Goal: Task Accomplishment & Management: Manage account settings

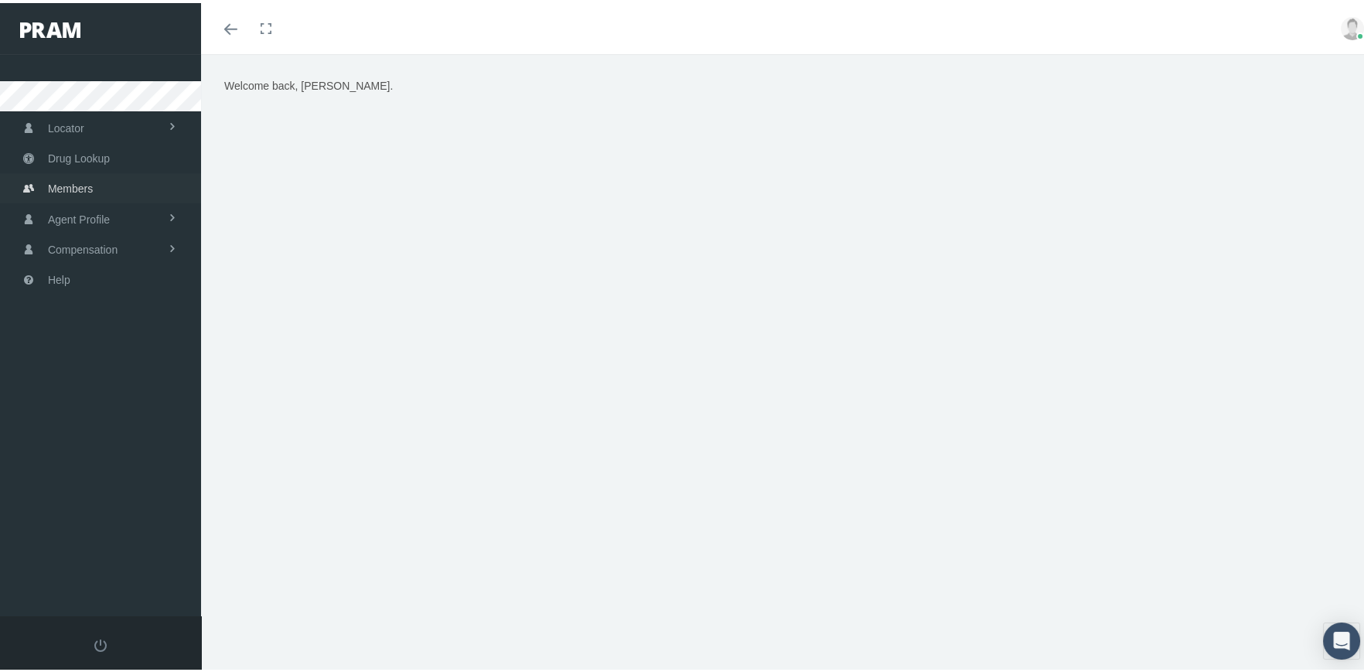
click at [76, 181] on span "Members" at bounding box center [70, 185] width 45 height 29
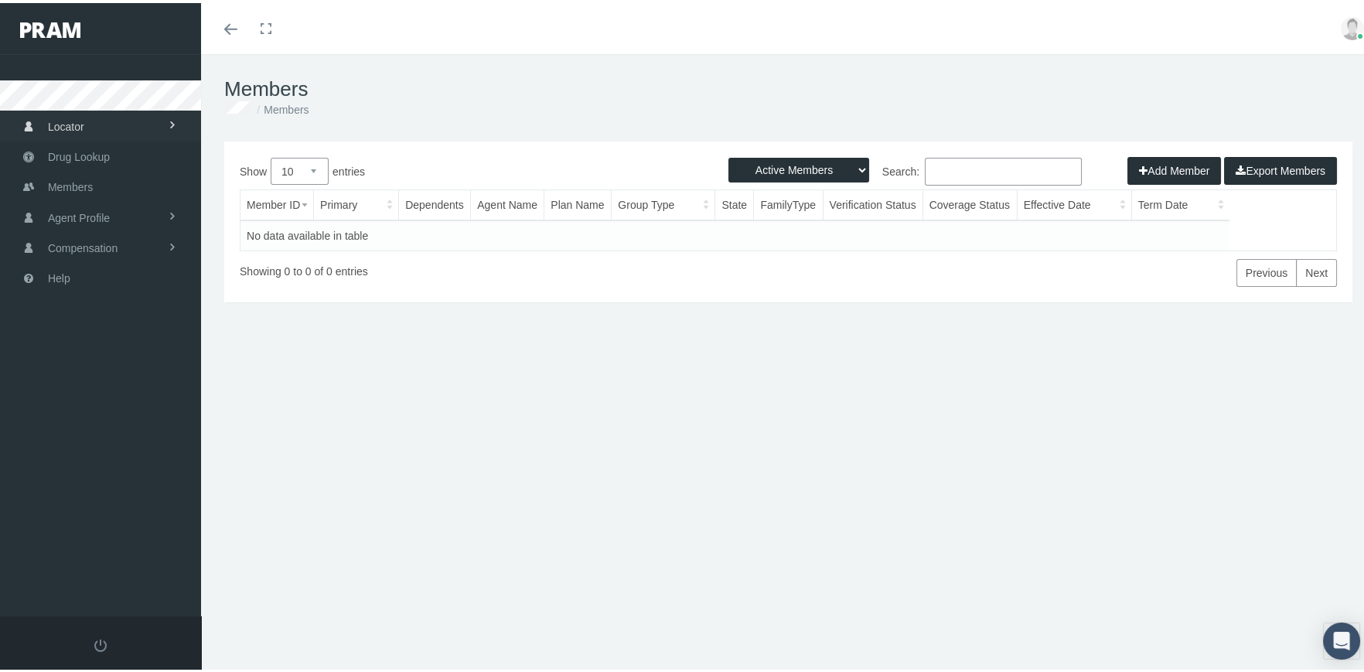
click at [70, 121] on span "Locator" at bounding box center [66, 123] width 36 height 29
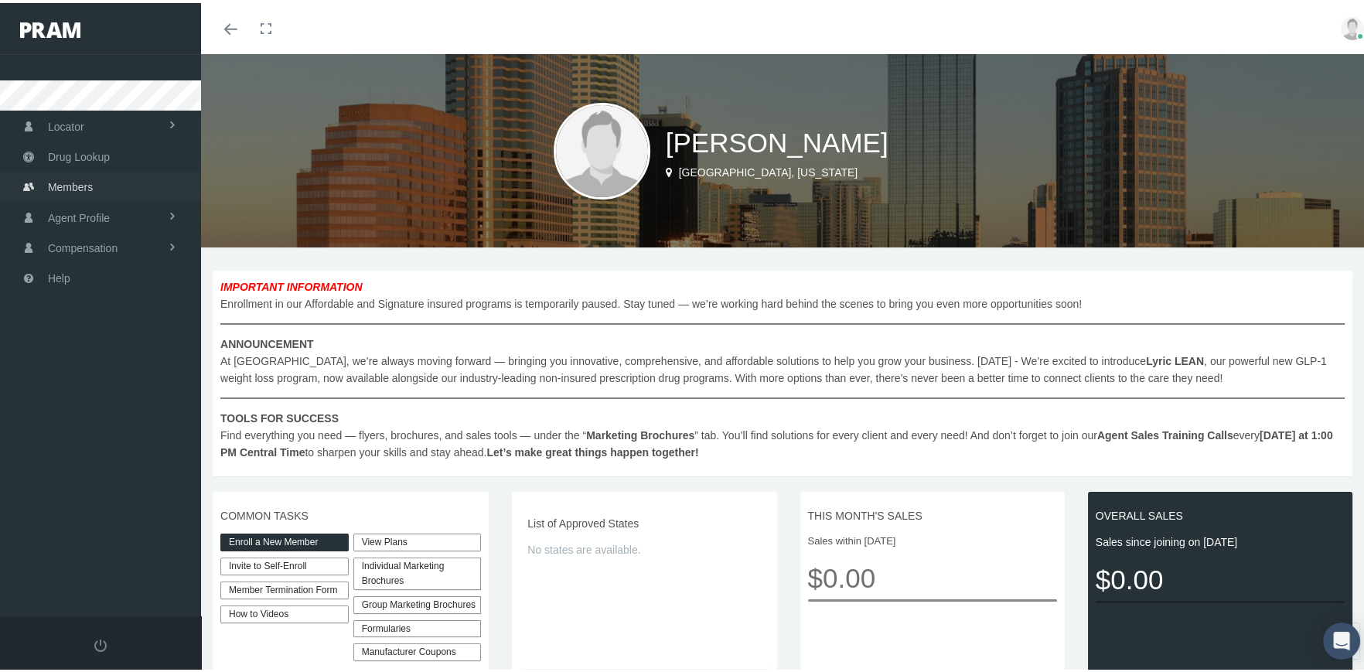
click at [77, 183] on span "Members" at bounding box center [70, 183] width 45 height 29
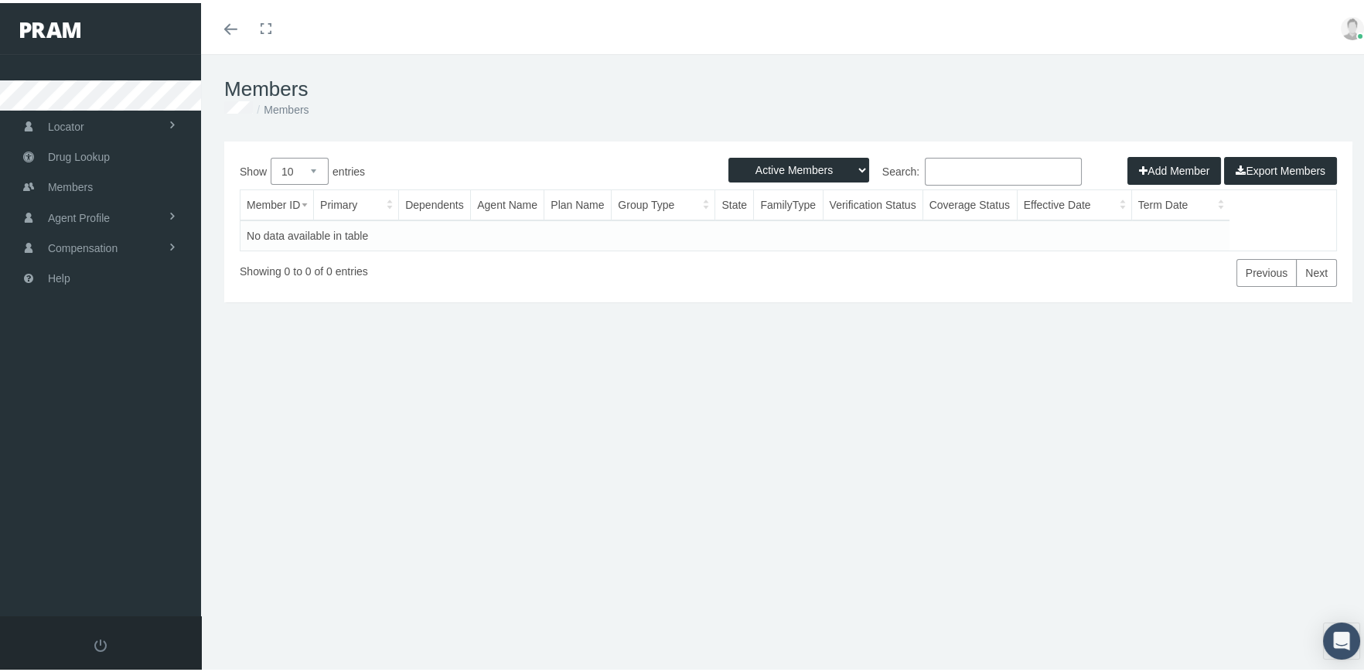
click at [1164, 165] on div "Add Member Export Members" at bounding box center [1232, 168] width 210 height 28
click at [1174, 164] on div "Add Member Export Members" at bounding box center [1232, 168] width 210 height 28
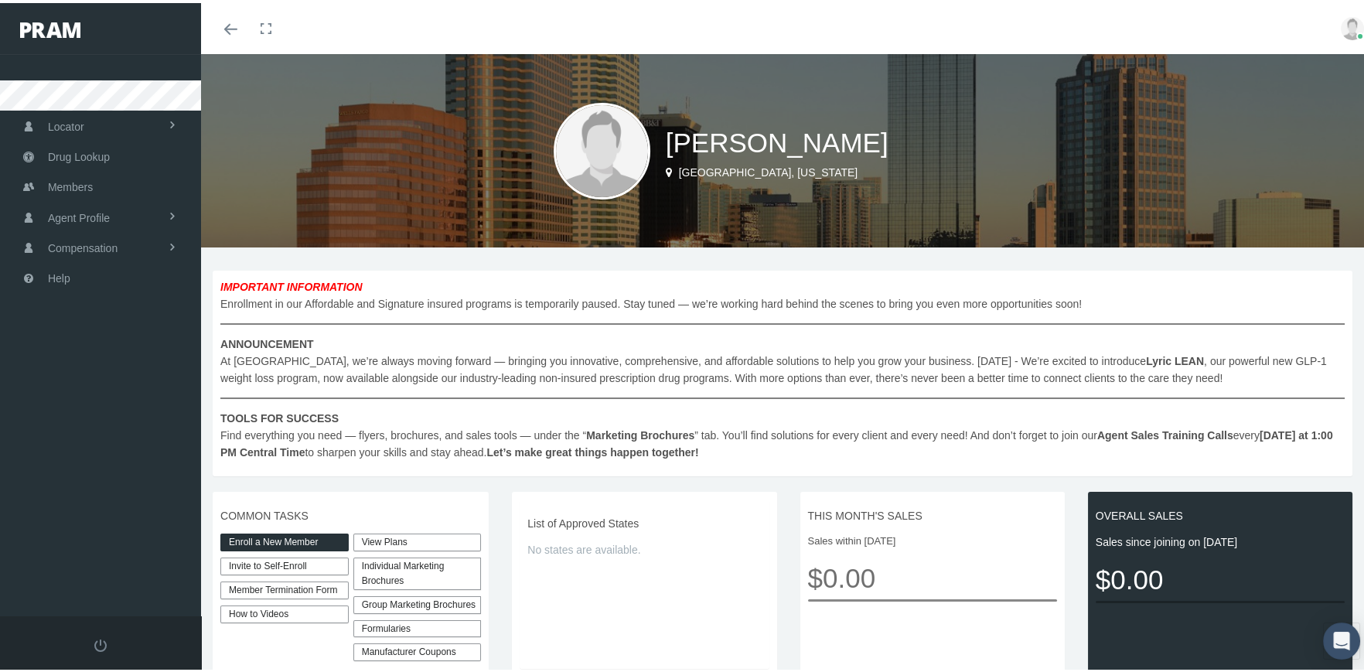
click at [76, 212] on span "Agent Profile" at bounding box center [79, 214] width 62 height 29
click at [60, 246] on span "View" at bounding box center [56, 247] width 23 height 26
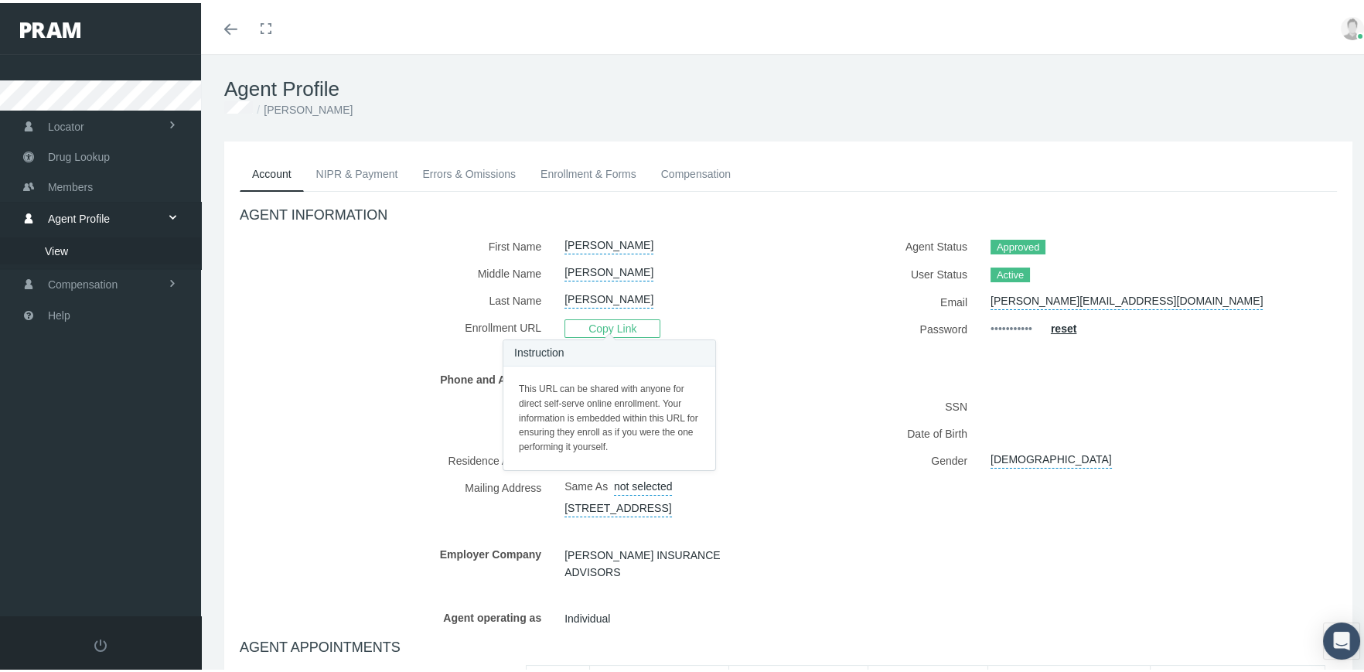
click at [617, 323] on span "Copy Link" at bounding box center [612, 325] width 96 height 19
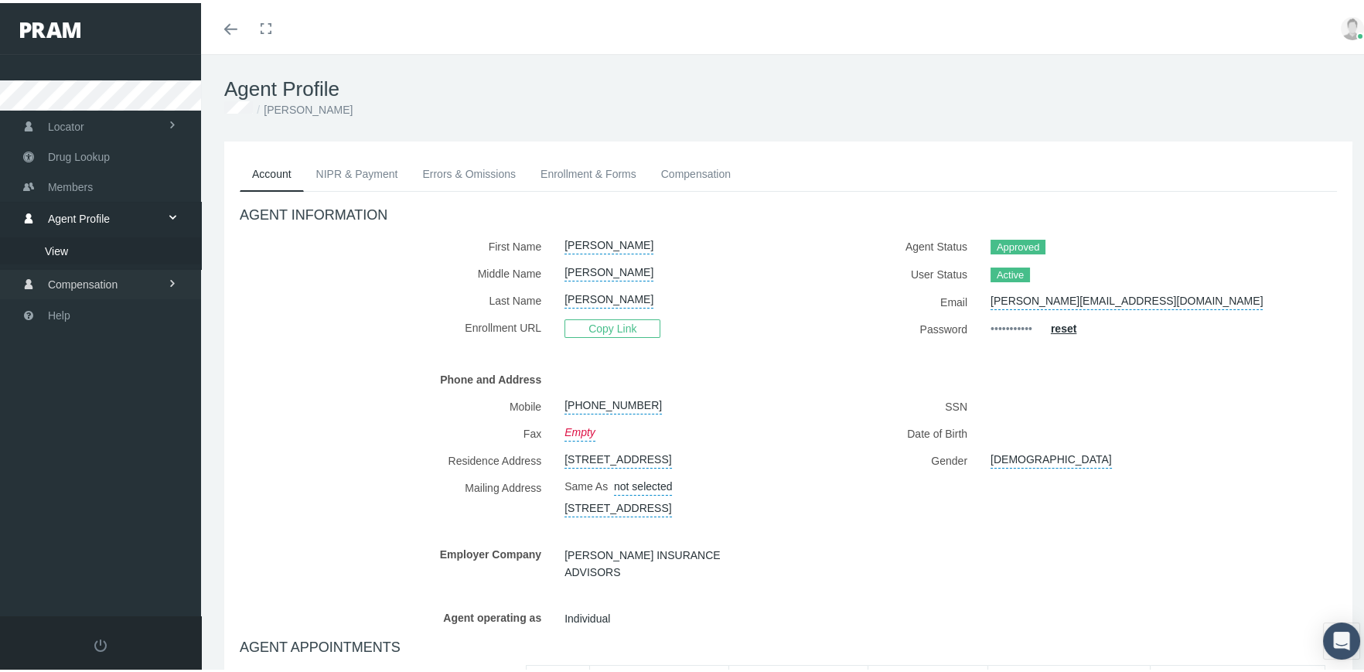
click at [101, 281] on span "Compensation" at bounding box center [83, 281] width 70 height 29
click at [105, 280] on span "Compensation Summary" at bounding box center [104, 279] width 119 height 26
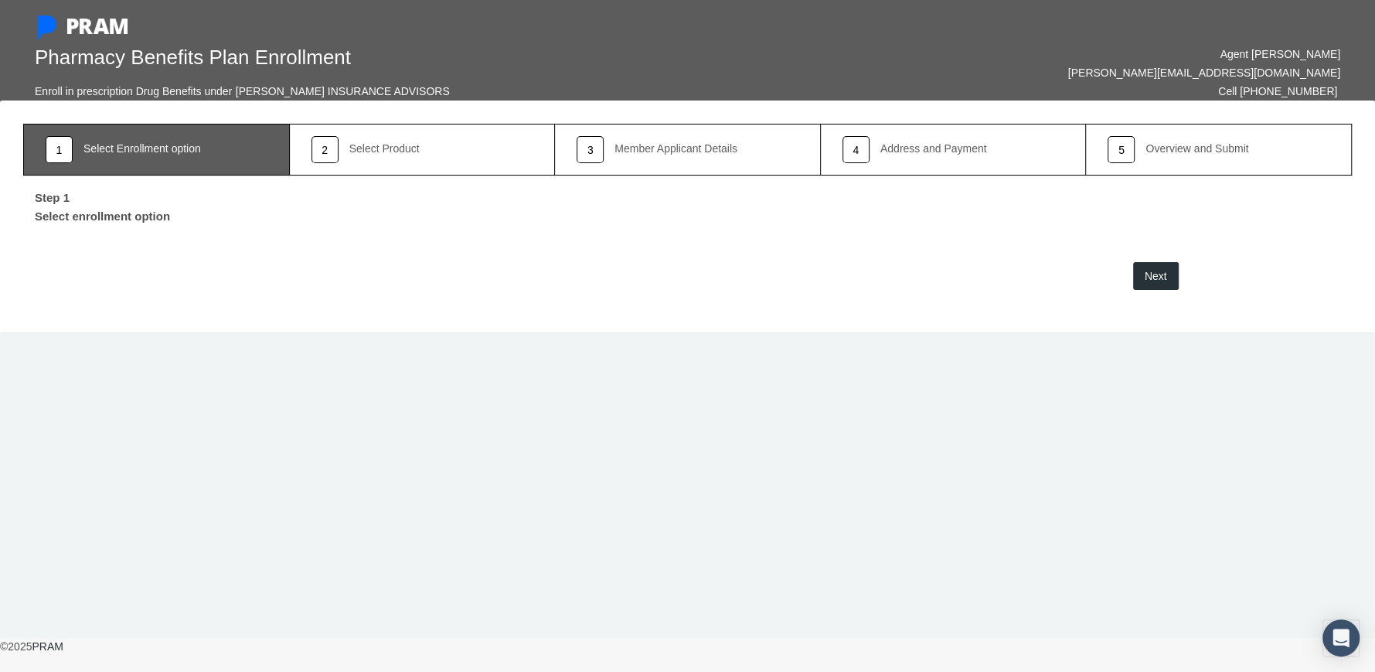
click at [386, 148] on div "Select Product" at bounding box center [384, 148] width 70 height 11
click at [117, 148] on div "Select Enrollment option" at bounding box center [142, 148] width 118 height 11
click at [383, 145] on div "Select Product" at bounding box center [384, 148] width 70 height 11
click at [123, 151] on div "Select Enrollment option" at bounding box center [142, 148] width 118 height 11
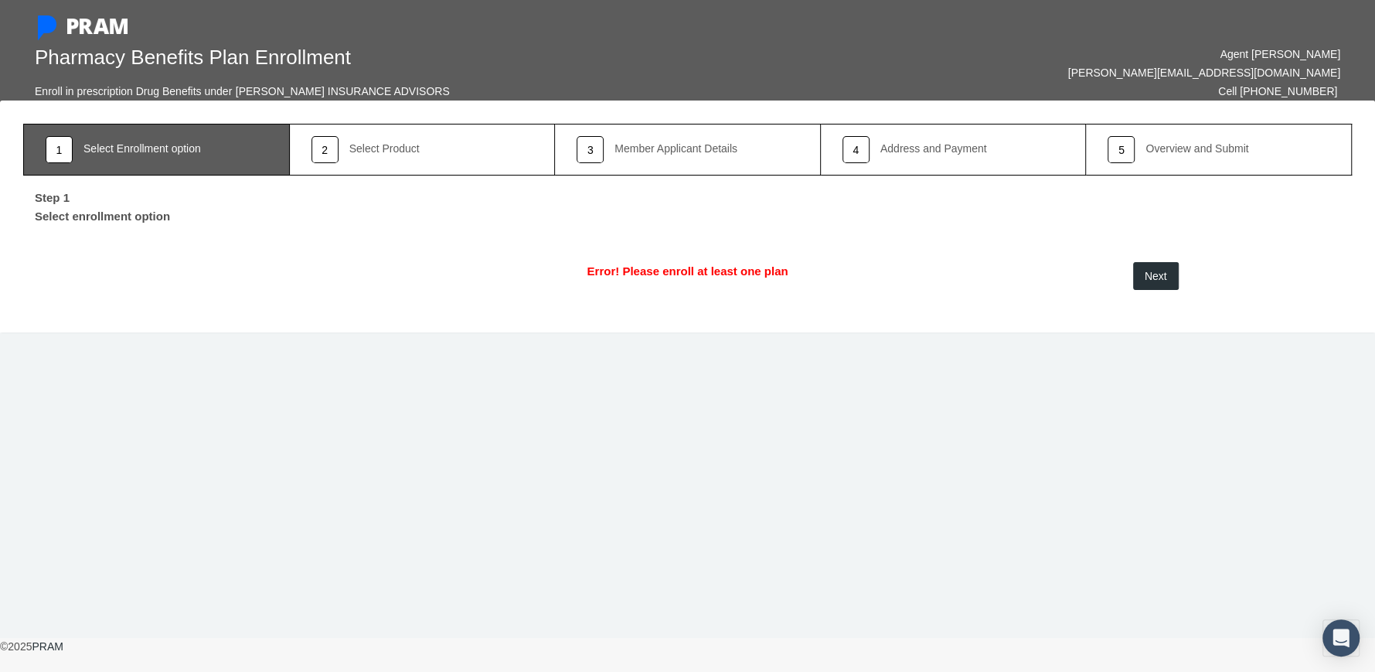
click at [1160, 271] on span "Next" at bounding box center [1156, 276] width 22 height 12
click at [142, 151] on div "Select Enrollment option" at bounding box center [142, 148] width 118 height 11
click at [142, 152] on div "Select Enrollment option" at bounding box center [142, 148] width 118 height 11
